Goal: Check status: Check status

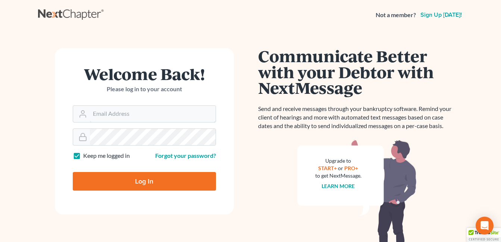
type input "[EMAIL_ADDRESS][DOMAIN_NAME]"
click at [147, 182] on input "Log In" at bounding box center [144, 181] width 143 height 19
type input "Thinking..."
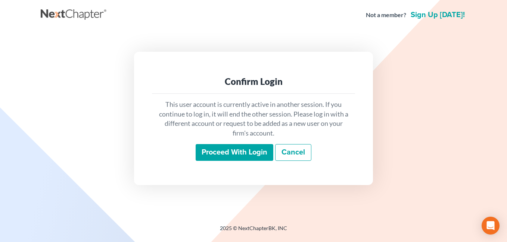
click at [233, 152] on input "Proceed with login" at bounding box center [234, 152] width 78 height 17
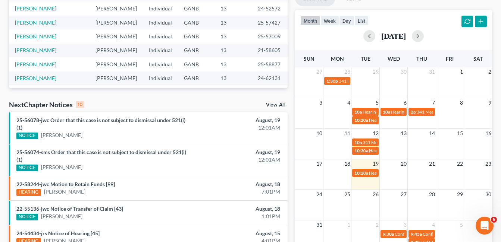
scroll to position [186, 0]
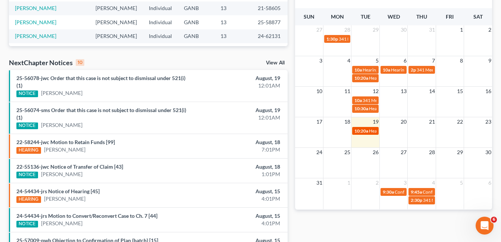
click at [370, 133] on span "Hearing for Michael Banks" at bounding box center [398, 131] width 58 height 6
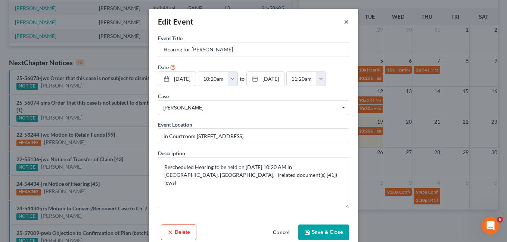
click at [344, 21] on button "×" at bounding box center [346, 21] width 5 height 9
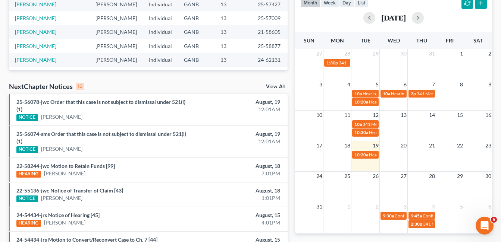
scroll to position [149, 0]
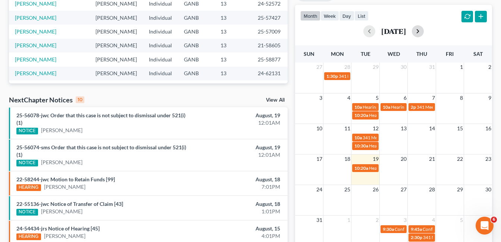
click at [424, 31] on button "button" at bounding box center [418, 31] width 12 height 12
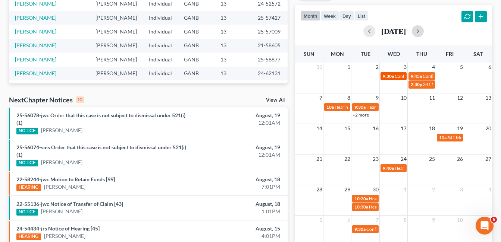
click at [395, 78] on span "Confirmation Hearing for Jasmine Davis" at bounding box center [437, 76] width 85 height 6
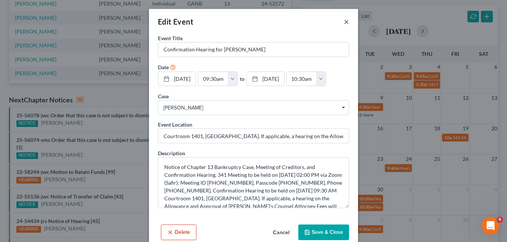
click at [345, 21] on button "×" at bounding box center [346, 21] width 5 height 9
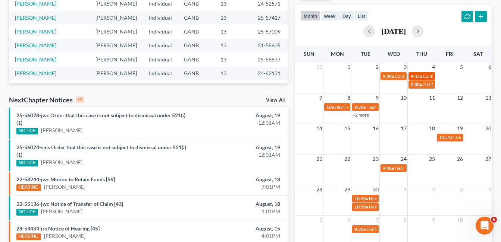
click at [427, 75] on span "Confirmation Hearing for Tony Holmes" at bounding box center [465, 76] width 85 height 6
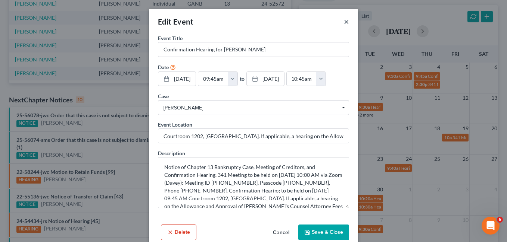
click at [344, 22] on button "×" at bounding box center [346, 21] width 5 height 9
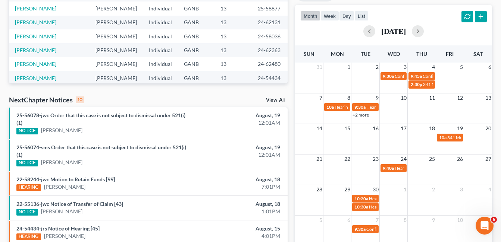
click at [362, 115] on link "+2 more" at bounding box center [360, 115] width 16 height 6
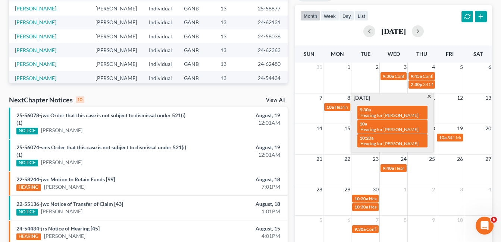
click at [424, 11] on div "month week day list September 2025" at bounding box center [393, 23] width 204 height 36
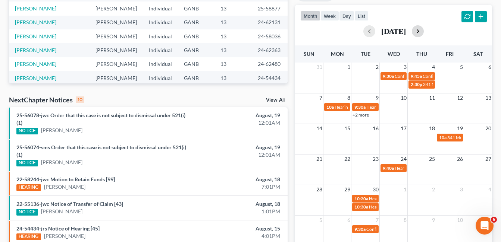
click at [424, 32] on button "button" at bounding box center [418, 31] width 12 height 12
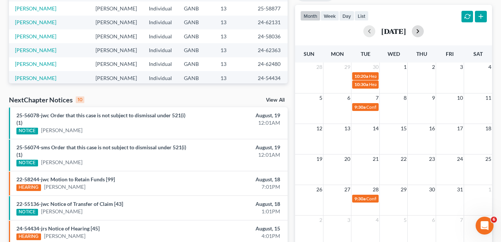
click at [424, 31] on button "button" at bounding box center [418, 31] width 12 height 12
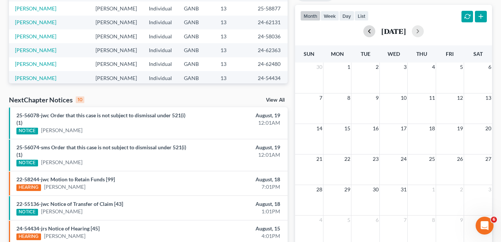
click at [363, 32] on button "button" at bounding box center [369, 31] width 12 height 12
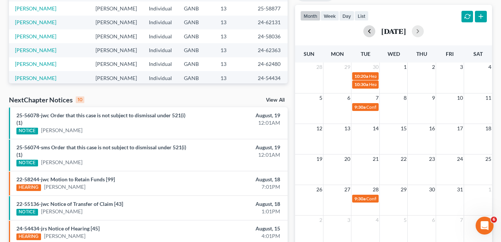
click at [363, 32] on button "button" at bounding box center [369, 31] width 12 height 12
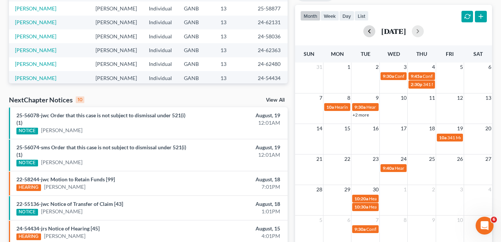
click at [363, 32] on button "button" at bounding box center [369, 31] width 12 height 12
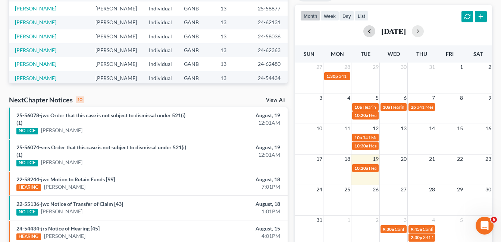
click at [363, 34] on button "button" at bounding box center [369, 31] width 12 height 12
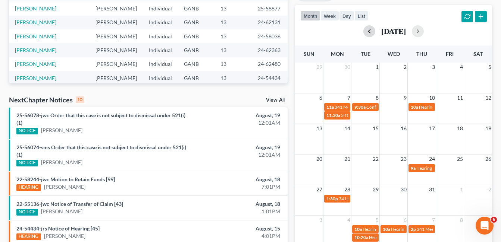
click at [363, 34] on button "button" at bounding box center [369, 31] width 12 height 12
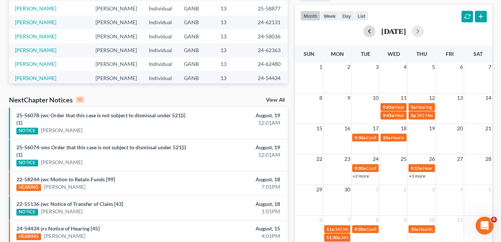
click at [363, 34] on button "button" at bounding box center [369, 31] width 12 height 12
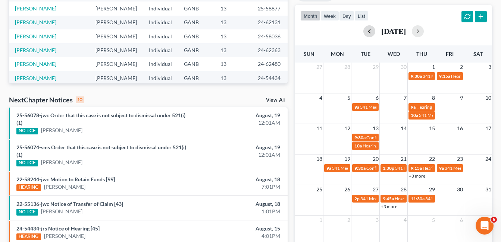
click at [363, 34] on button "button" at bounding box center [369, 31] width 12 height 12
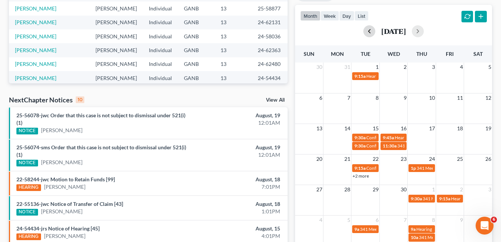
click at [365, 33] on button "button" at bounding box center [369, 31] width 12 height 12
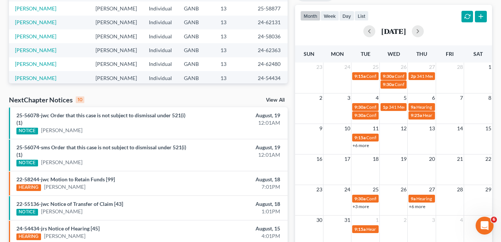
click at [421, 206] on link "+6 more" at bounding box center [417, 207] width 16 height 6
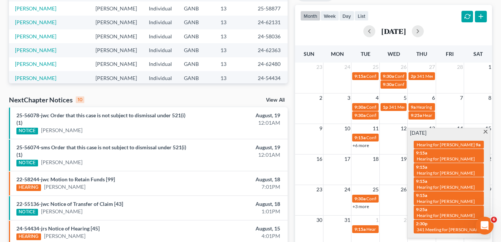
click at [487, 130] on span at bounding box center [486, 132] width 6 height 5
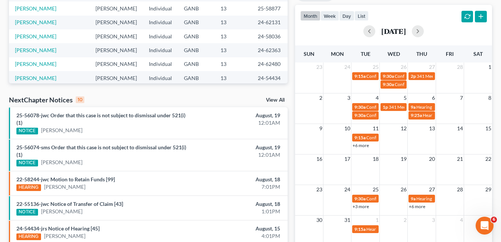
click at [366, 205] on link "+3 more" at bounding box center [360, 207] width 16 height 6
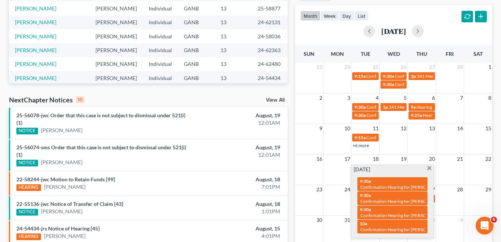
click at [430, 167] on span at bounding box center [429, 169] width 6 height 5
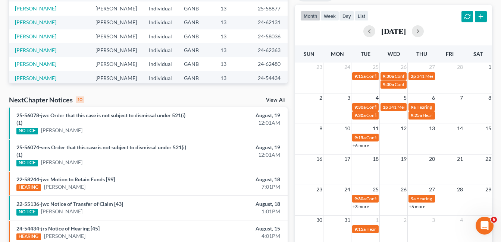
click at [365, 147] on link "+6 more" at bounding box center [360, 146] width 16 height 6
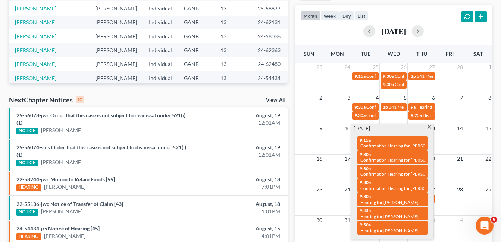
click at [430, 127] on span at bounding box center [429, 128] width 6 height 5
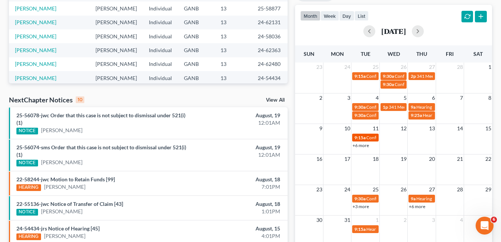
click at [369, 138] on span "Confirmation Hearing for Patricia Brown" at bounding box center [408, 138] width 85 height 6
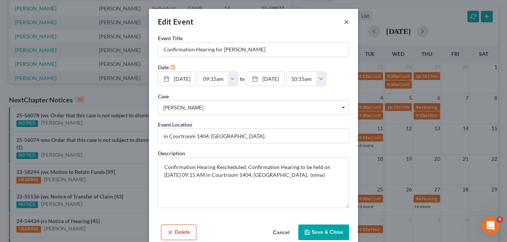
click at [344, 22] on button "×" at bounding box center [346, 21] width 5 height 9
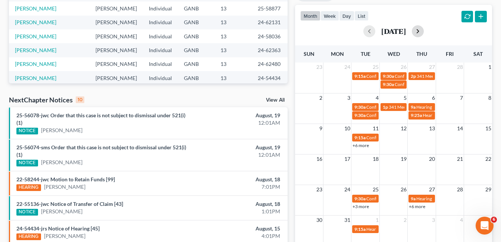
click at [424, 31] on button "button" at bounding box center [418, 31] width 12 height 12
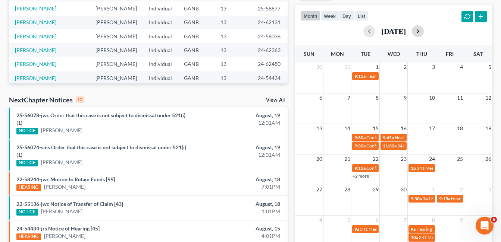
click at [424, 31] on button "button" at bounding box center [418, 31] width 12 height 12
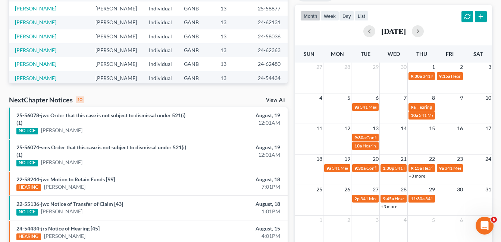
click at [389, 207] on link "+3 more" at bounding box center [389, 207] width 16 height 6
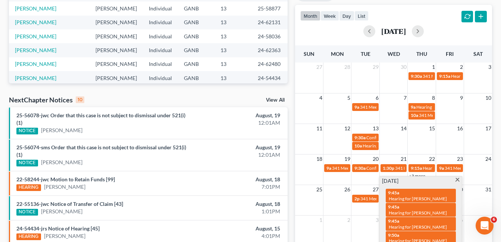
click at [459, 179] on span at bounding box center [458, 180] width 6 height 5
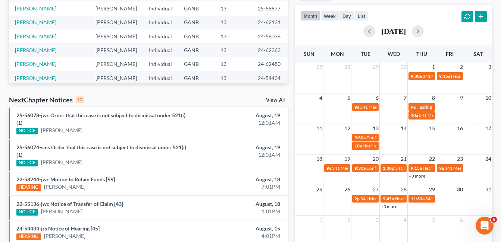
click at [421, 176] on link "+3 more" at bounding box center [417, 176] width 16 height 6
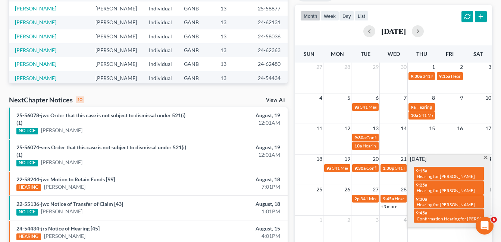
click at [485, 157] on span at bounding box center [486, 158] width 6 height 5
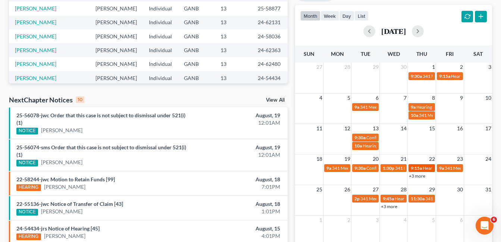
click at [421, 166] on span "9:15a" at bounding box center [416, 169] width 11 height 6
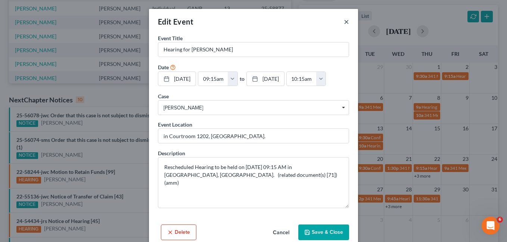
click at [344, 22] on button "×" at bounding box center [346, 21] width 5 height 9
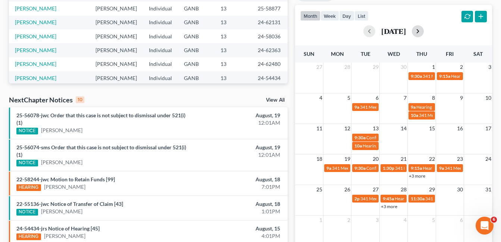
click at [424, 31] on button "button" at bounding box center [418, 31] width 12 height 12
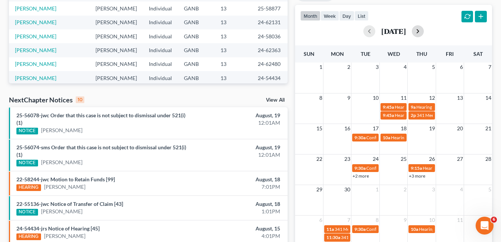
click at [423, 29] on button "button" at bounding box center [418, 31] width 12 height 12
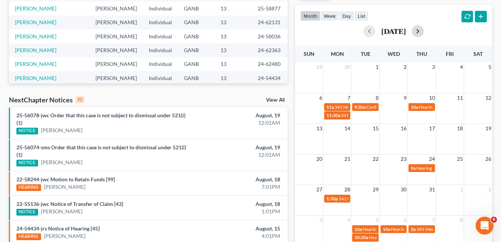
click at [419, 31] on button "button" at bounding box center [418, 31] width 12 height 12
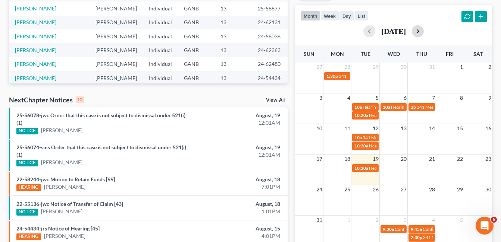
click at [424, 30] on button "button" at bounding box center [418, 31] width 12 height 12
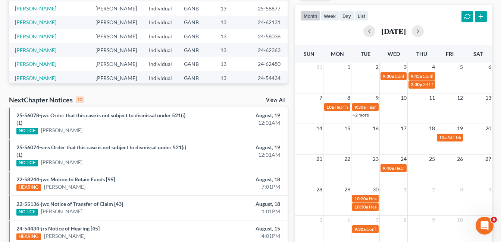
click at [364, 115] on link "+2 more" at bounding box center [360, 115] width 16 height 6
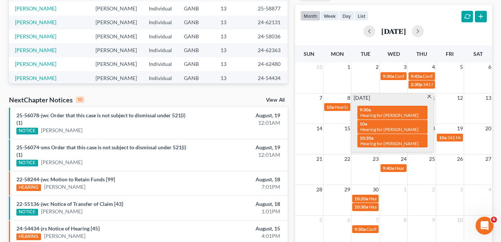
click at [427, 97] on span at bounding box center [429, 97] width 6 height 5
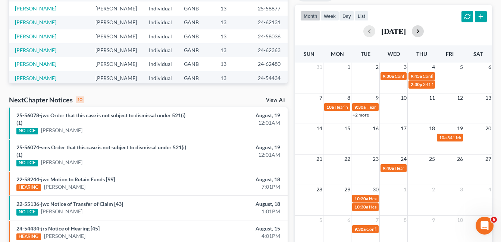
click at [424, 30] on button "button" at bounding box center [418, 31] width 12 height 12
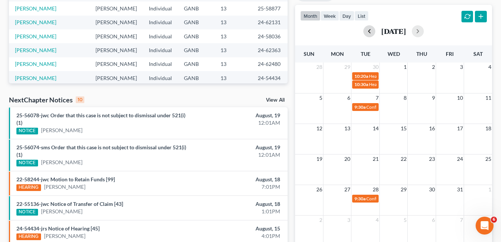
click at [363, 30] on button "button" at bounding box center [369, 31] width 12 height 12
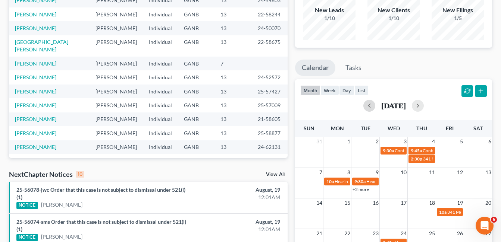
scroll to position [0, 0]
